Goal: Transaction & Acquisition: Purchase product/service

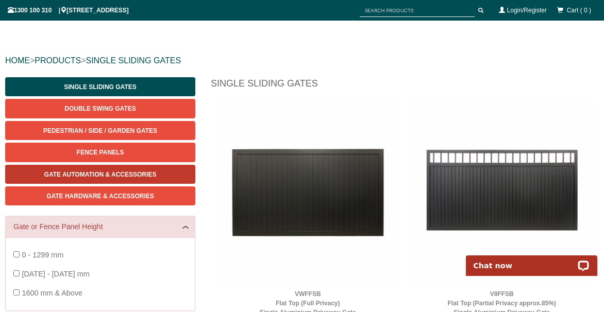
click at [86, 178] on link "Gate Automation & Accessories" at bounding box center [100, 174] width 190 height 19
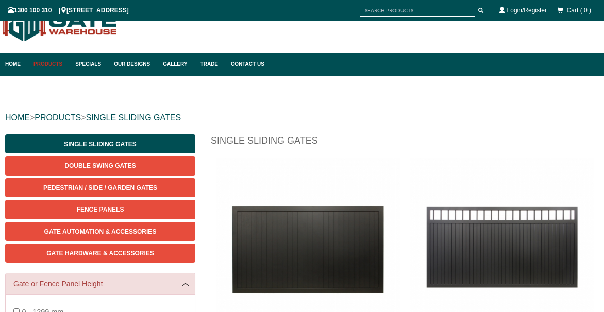
scroll to position [26, 0]
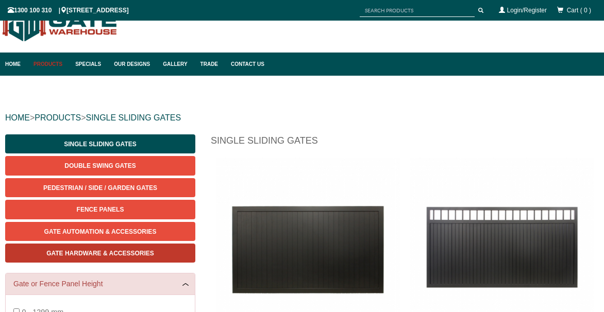
click at [97, 253] on span "Gate Hardware & Accessories" at bounding box center [100, 253] width 108 height 7
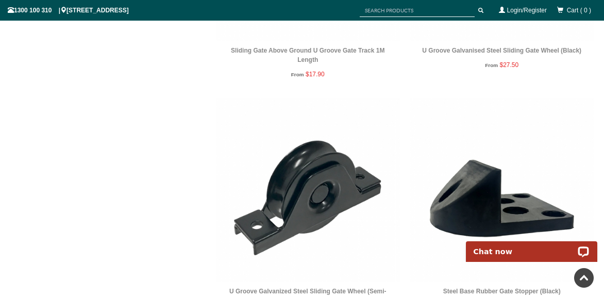
scroll to position [2097, 0]
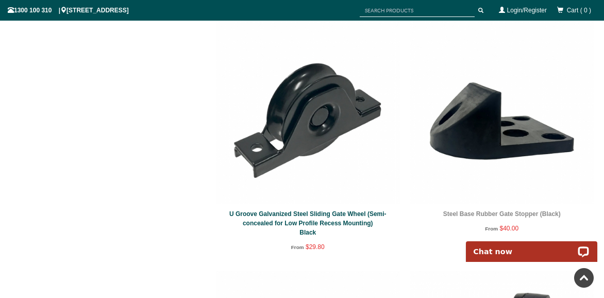
click at [311, 215] on link "U Groove Galvanized Steel Sliding Gate Wheel (Semi-concealed for Low Profile Re…" at bounding box center [307, 223] width 157 height 26
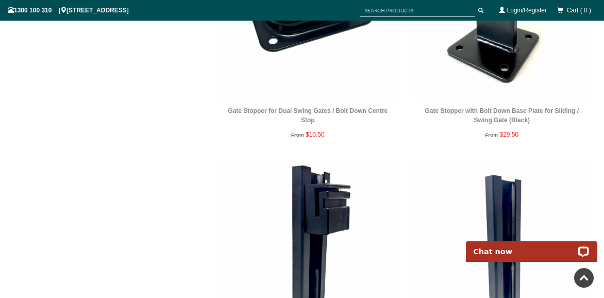
scroll to position [2531, 0]
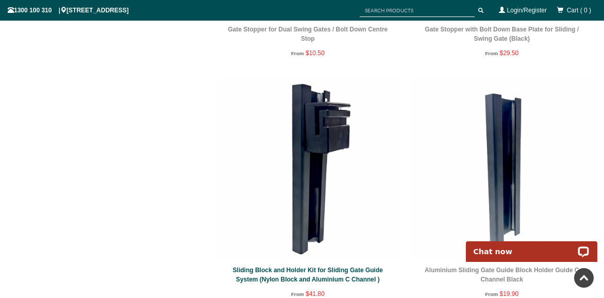
click at [282, 267] on link "Sliding Block and Holder Kit for Sliding Gate Guide System (Nylon Block and Alu…" at bounding box center [308, 274] width 150 height 16
